Goal: Information Seeking & Learning: Find specific page/section

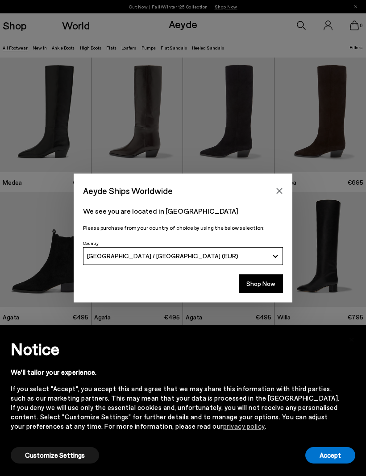
scroll to position [0, 0]
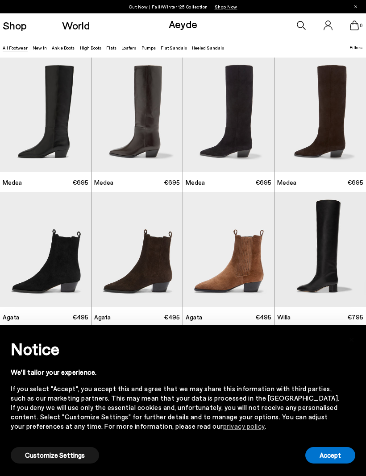
click at [37, 45] on link "New In" at bounding box center [40, 47] width 14 height 5
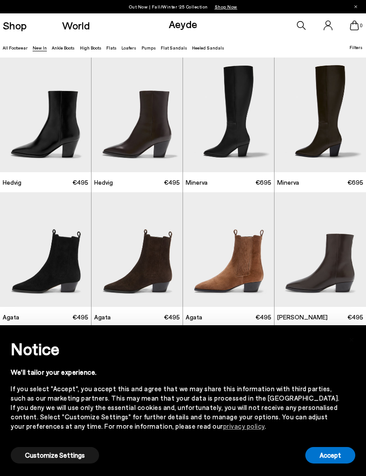
scroll to position [2528, 0]
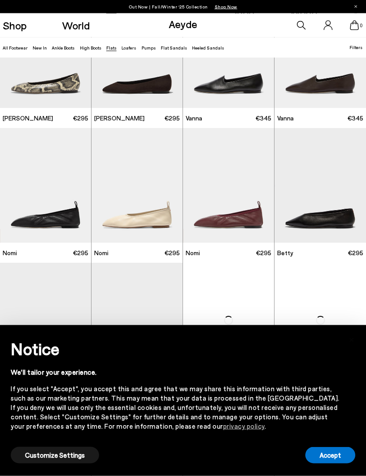
scroll to position [199, 0]
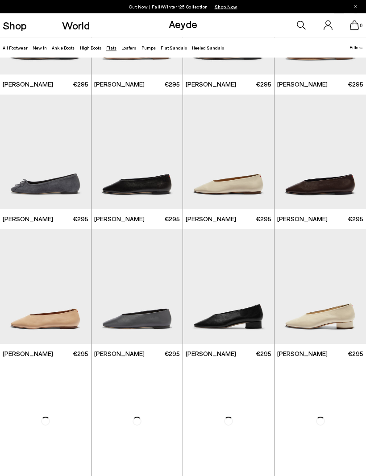
scroll to position [1311, 0]
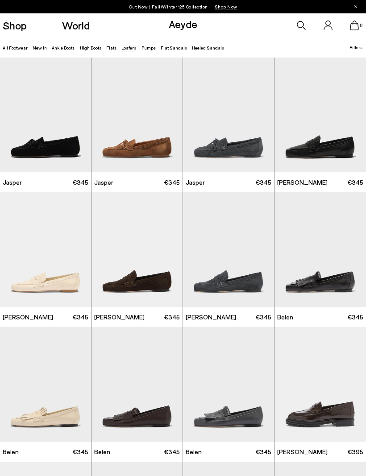
click at [58, 50] on link "Ankle Boots" at bounding box center [63, 47] width 23 height 5
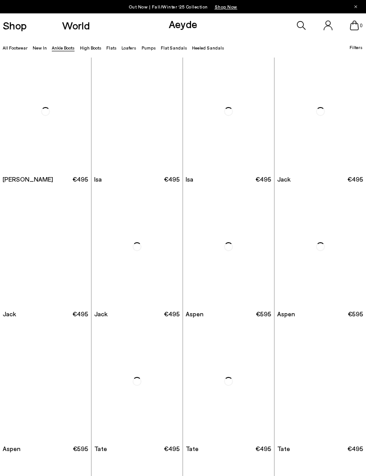
scroll to position [1890, 0]
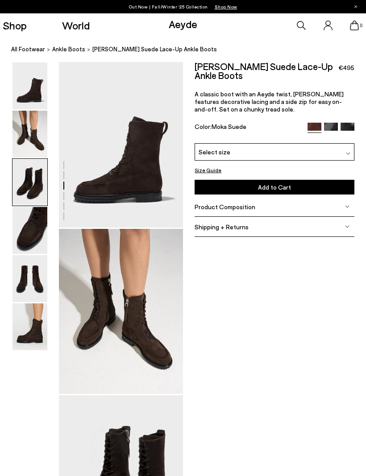
scroll to position [334, 0]
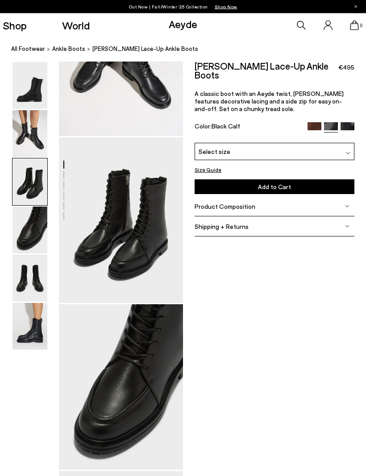
scroll to position [233, 0]
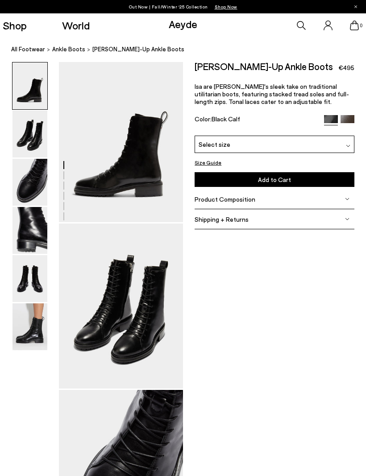
scroll to position [6, 0]
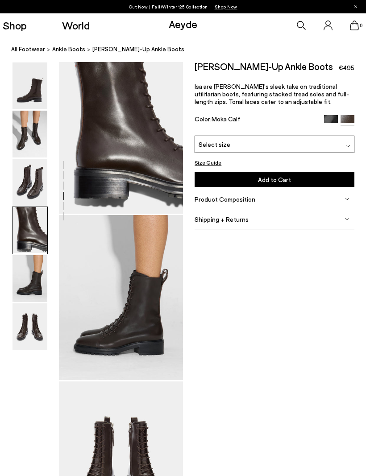
scroll to position [508, 0]
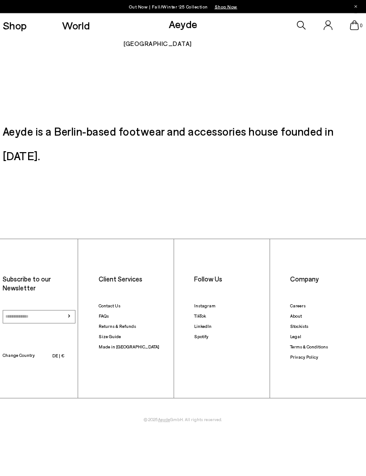
scroll to position [3549, 0]
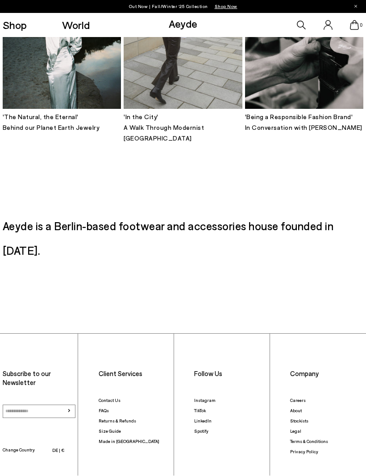
click at [291, 419] on link "Stockists" at bounding box center [299, 421] width 18 height 5
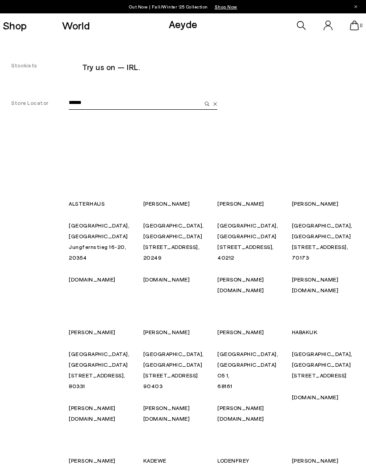
type input "*******"
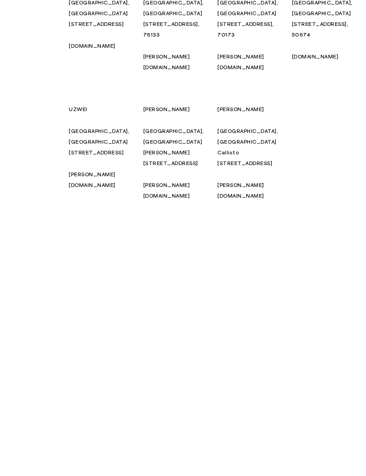
scroll to position [580, 0]
